Goal: Book appointment/travel/reservation

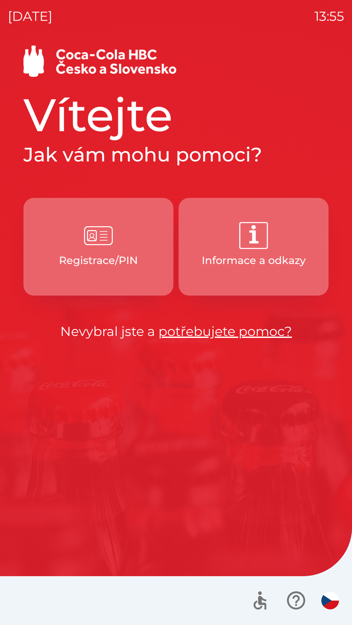
click at [83, 251] on button "Registrace/PIN" at bounding box center [98, 247] width 150 height 98
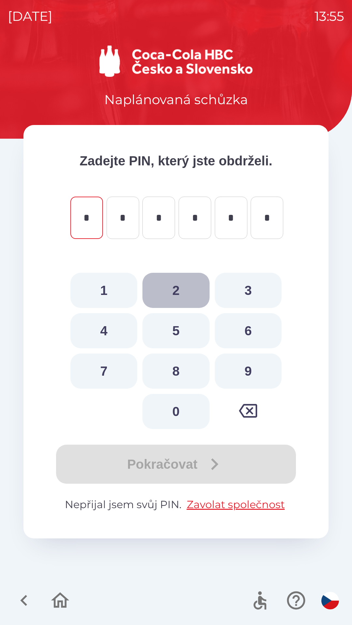
click at [177, 292] on button "2" at bounding box center [175, 290] width 67 height 35
type input "*"
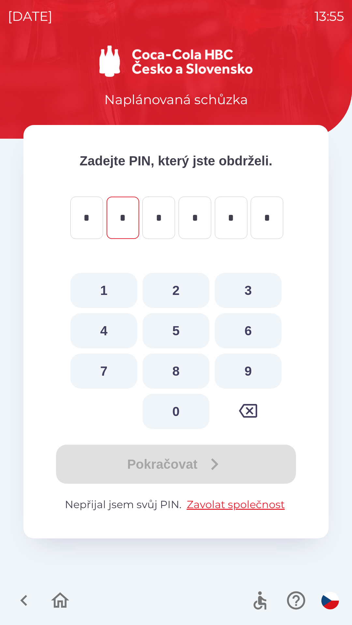
click at [177, 407] on button "0" at bounding box center [175, 411] width 67 height 35
type input "*"
click at [107, 377] on button "7" at bounding box center [103, 371] width 67 height 35
type input "*"
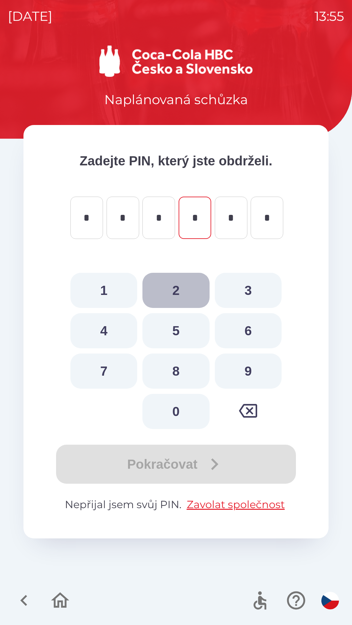
click at [182, 292] on button "2" at bounding box center [175, 290] width 67 height 35
type input "*"
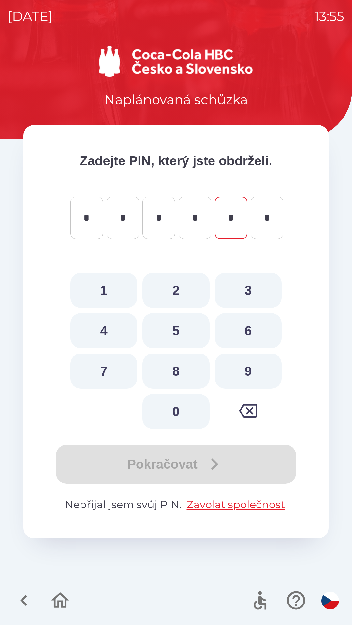
click at [177, 414] on button "0" at bounding box center [175, 411] width 67 height 35
type input "*"
click at [255, 292] on button "3" at bounding box center [248, 290] width 67 height 35
type input "*"
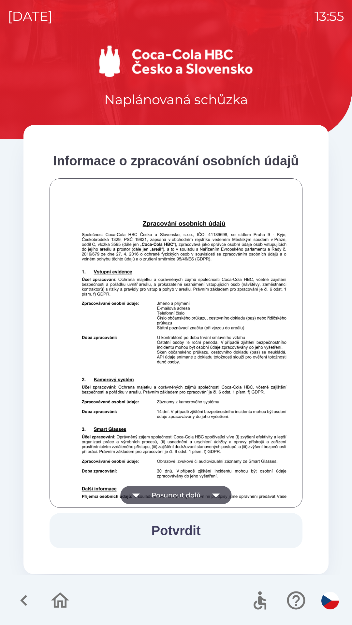
click at [218, 496] on icon "button" at bounding box center [215, 496] width 7 height 4
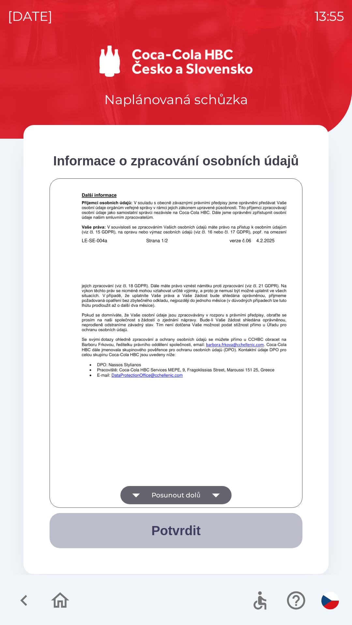
click at [172, 526] on button "Potvrdit" at bounding box center [176, 530] width 253 height 35
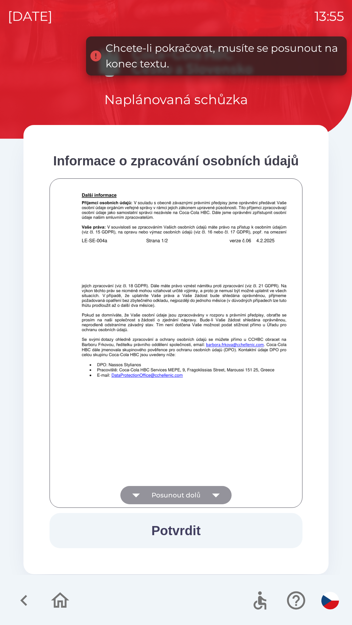
click at [215, 491] on icon "button" at bounding box center [216, 495] width 18 height 18
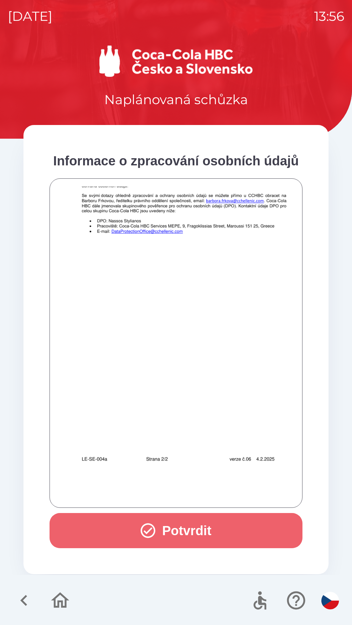
click at [199, 530] on button "Potvrdit" at bounding box center [176, 530] width 253 height 35
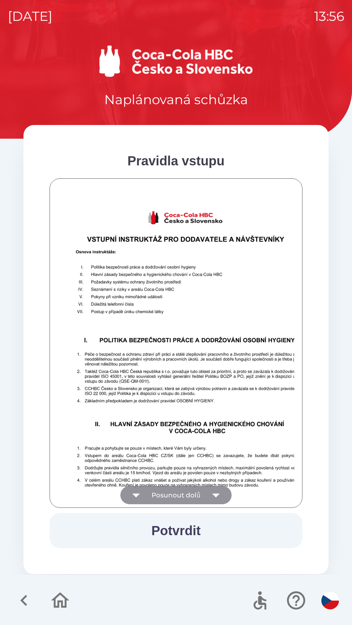
click at [211, 497] on icon "button" at bounding box center [216, 495] width 18 height 18
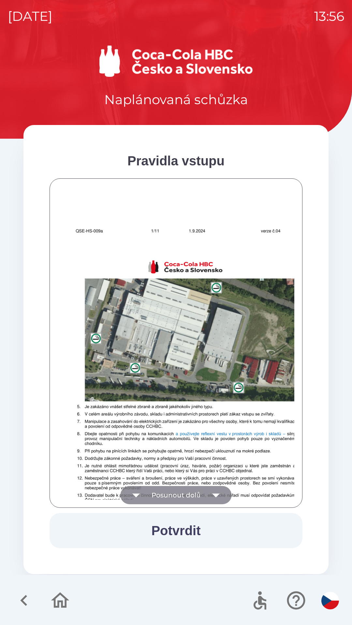
click at [216, 498] on icon "button" at bounding box center [216, 495] width 18 height 18
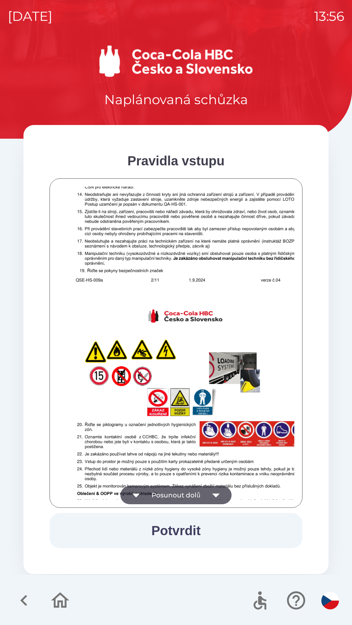
click at [215, 494] on icon "button" at bounding box center [216, 495] width 18 height 18
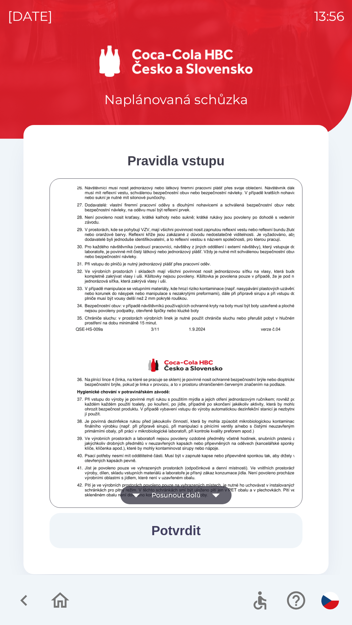
click at [212, 492] on icon "button" at bounding box center [216, 495] width 18 height 18
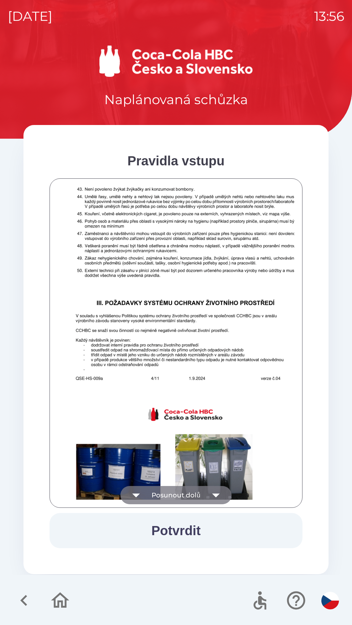
click at [204, 494] on button "Posunout dolů" at bounding box center [175, 495] width 111 height 18
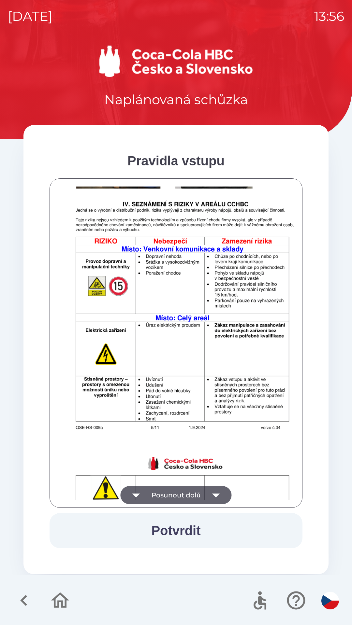
click at [212, 496] on icon "button" at bounding box center [216, 495] width 18 height 18
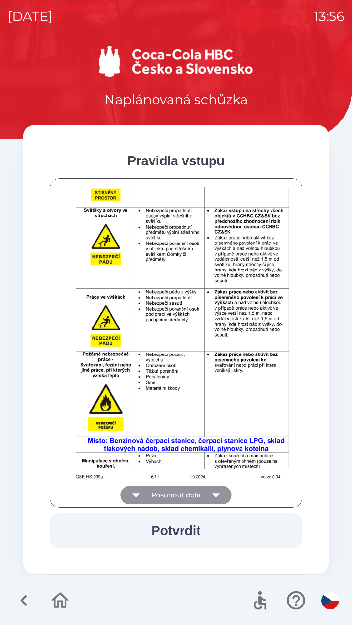
click at [216, 496] on icon "button" at bounding box center [215, 496] width 7 height 4
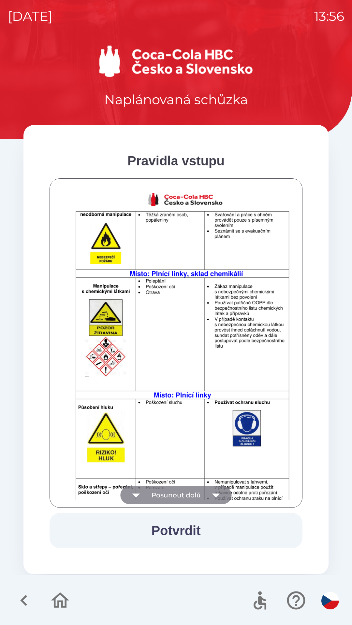
click at [216, 496] on icon "button" at bounding box center [215, 496] width 7 height 4
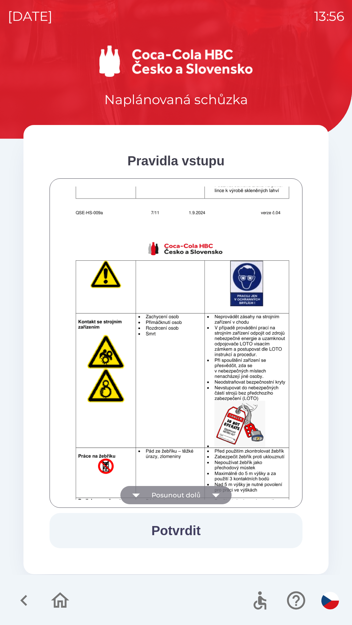
click at [216, 492] on icon "button" at bounding box center [216, 495] width 18 height 18
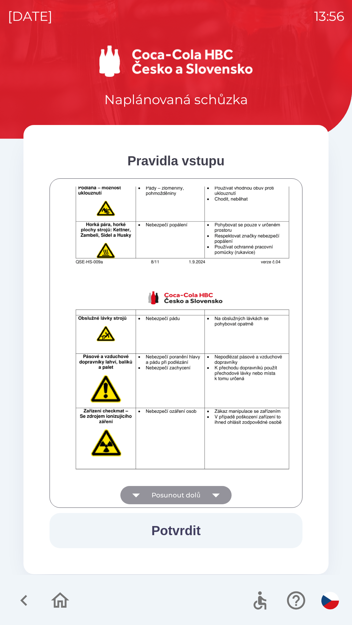
click at [216, 493] on icon "button" at bounding box center [216, 495] width 18 height 18
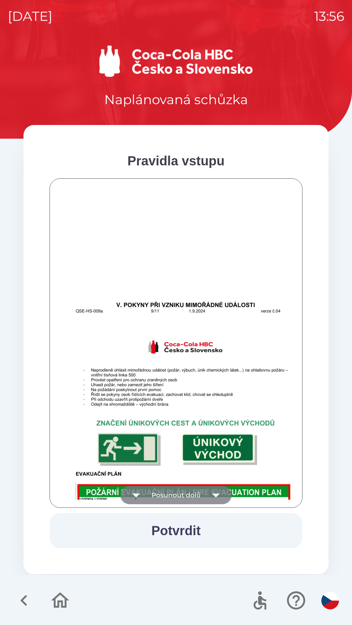
click at [216, 497] on icon "button" at bounding box center [215, 496] width 7 height 4
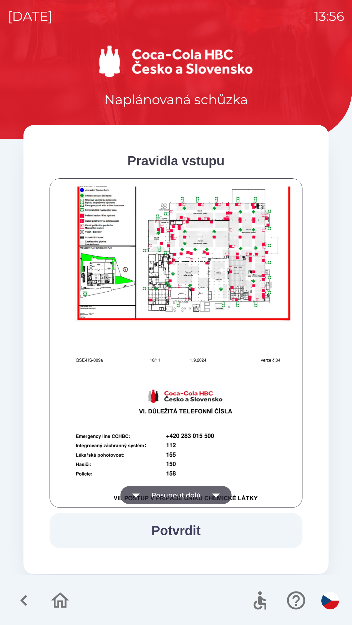
click at [216, 498] on icon "button" at bounding box center [216, 495] width 18 height 18
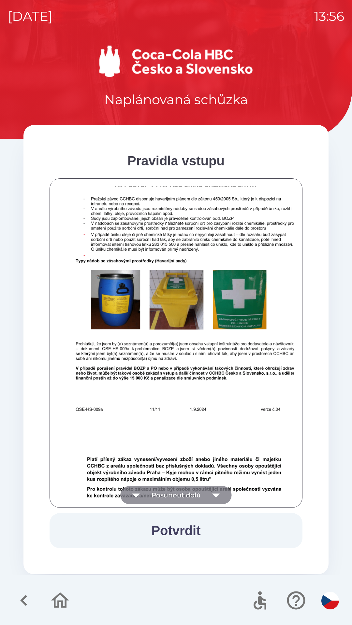
click at [212, 496] on icon "button" at bounding box center [216, 495] width 18 height 18
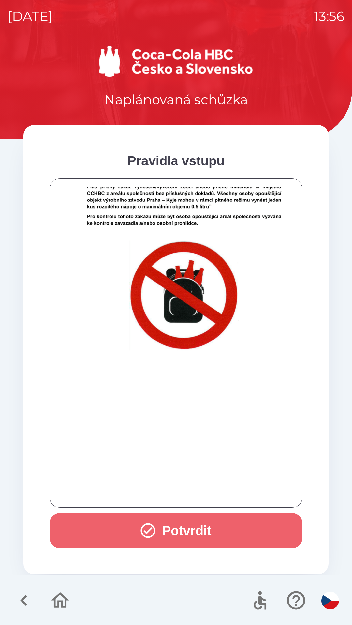
click at [208, 532] on button "Potvrdit" at bounding box center [176, 530] width 253 height 35
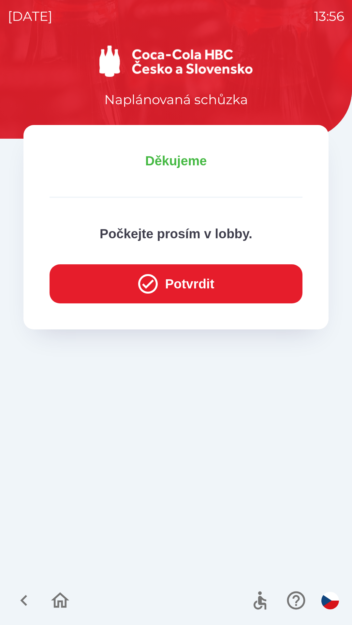
click at [186, 277] on button "Potvrdit" at bounding box center [176, 283] width 253 height 39
